Goal: Check status: Check status

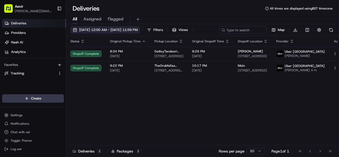
click at [138, 30] on span "[DATE] 12:00 AM - [DATE] 11:59 PM" at bounding box center [108, 30] width 59 height 5
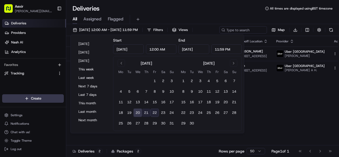
click at [148, 111] on button "21" at bounding box center [146, 113] width 8 height 8
type input "[DATE]"
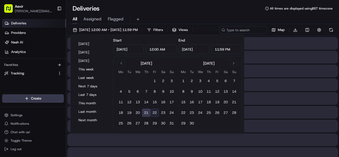
click at [148, 111] on button "21" at bounding box center [146, 113] width 8 height 8
click at [219, 12] on div "Deliveries All times are displayed using BST timezone" at bounding box center [202, 8] width 273 height 8
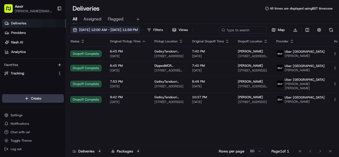
click at [118, 27] on button "[DATE] 12:00 AM - [DATE] 11:59 PM" at bounding box center [105, 29] width 70 height 7
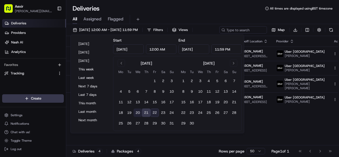
click at [139, 111] on button "20" at bounding box center [138, 113] width 8 height 8
type input "[DATE]"
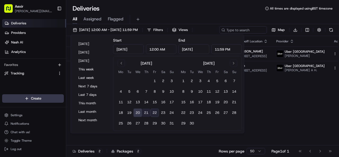
click at [146, 111] on button "21" at bounding box center [146, 113] width 8 height 8
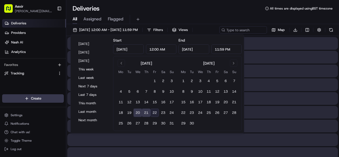
type input "[DATE]"
click at [178, 9] on div "Deliveries All times are displayed using BST timezone" at bounding box center [202, 8] width 273 height 8
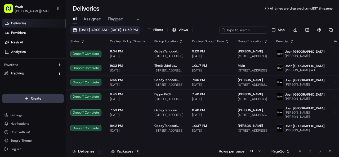
click at [138, 29] on span "[DATE] 12:00 AM - [DATE] 11:59 PM" at bounding box center [108, 30] width 59 height 5
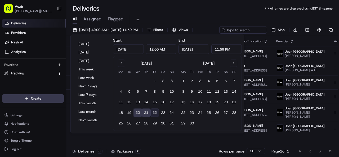
click at [146, 117] on tbody "1 2 3 4 5 6 7 8 9 10 11 12 13 14 15 16 17 18 19 20 21 22 23 24 25 26 27 28 29 3…" at bounding box center [146, 101] width 59 height 53
click at [144, 113] on button "21" at bounding box center [146, 113] width 8 height 8
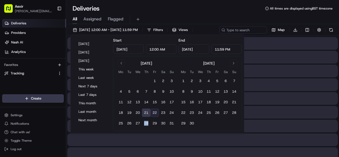
type input "[DATE]"
click at [144, 113] on button "21" at bounding box center [146, 113] width 8 height 8
click at [188, 11] on div "Deliveries All times are displayed using BST timezone" at bounding box center [202, 8] width 273 height 8
